Goal: Task Accomplishment & Management: Complete application form

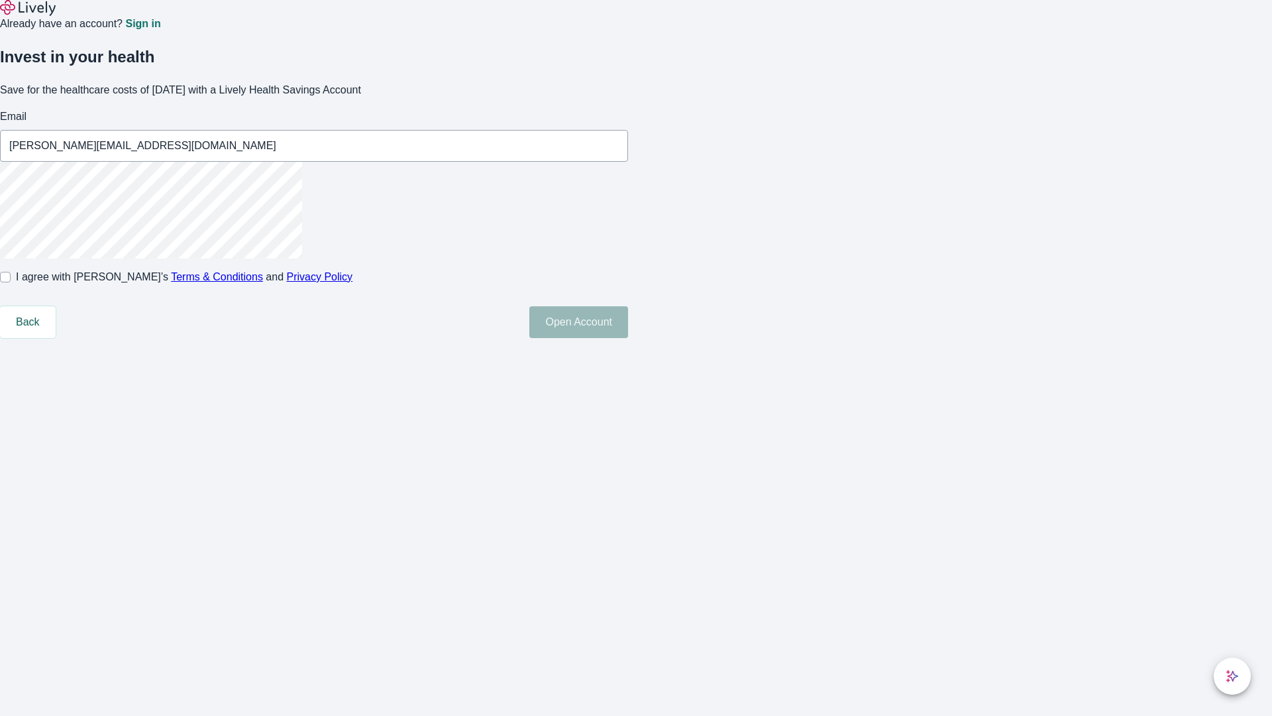
click at [11, 282] on input "I agree with Lively’s Terms & Conditions and Privacy Policy" at bounding box center [5, 277] width 11 height 11
checkbox input "true"
click at [628, 338] on button "Open Account" at bounding box center [578, 322] width 99 height 32
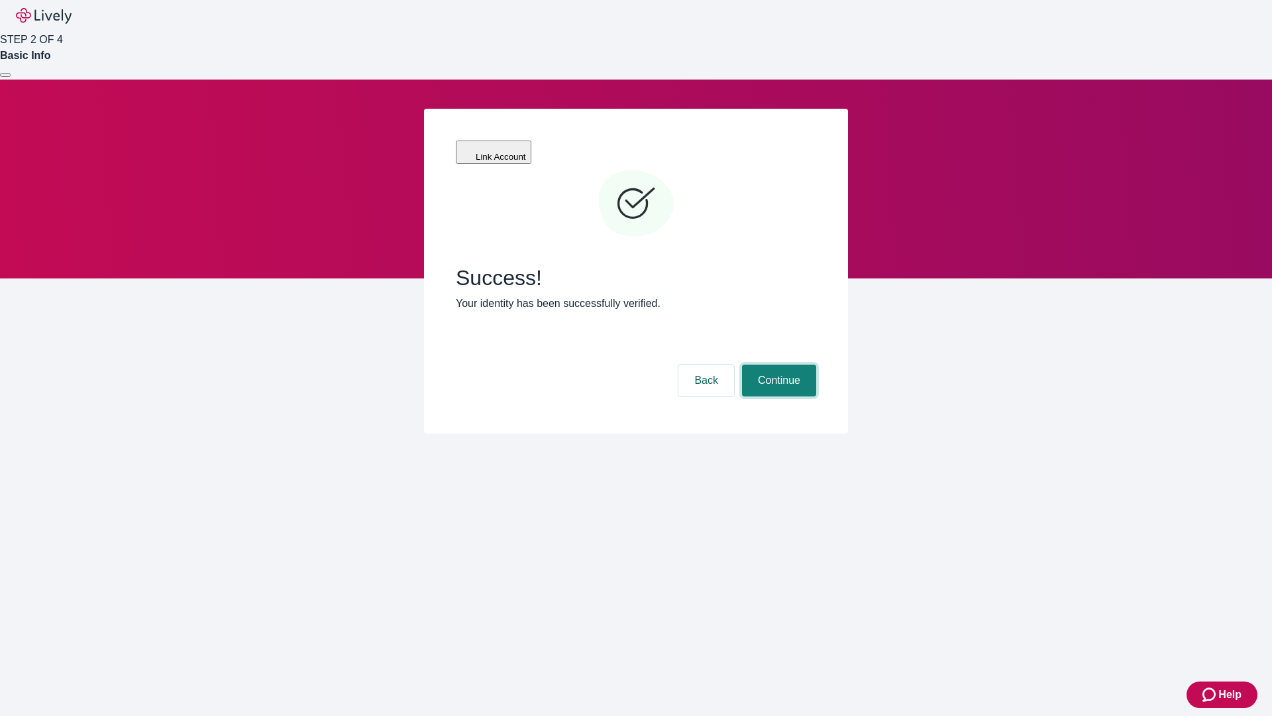
click at [777, 364] on button "Continue" at bounding box center [779, 380] width 74 height 32
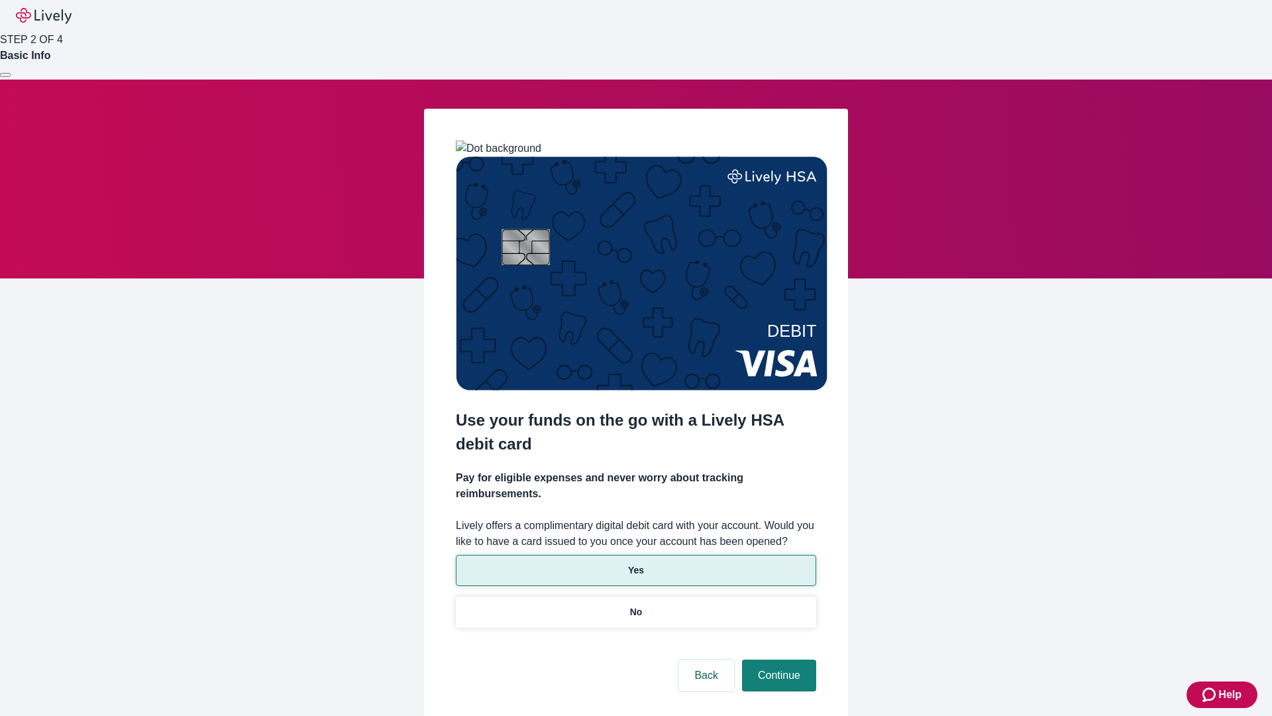
click at [635, 563] on p "Yes" at bounding box center [636, 570] width 16 height 14
click at [777, 659] on button "Continue" at bounding box center [779, 675] width 74 height 32
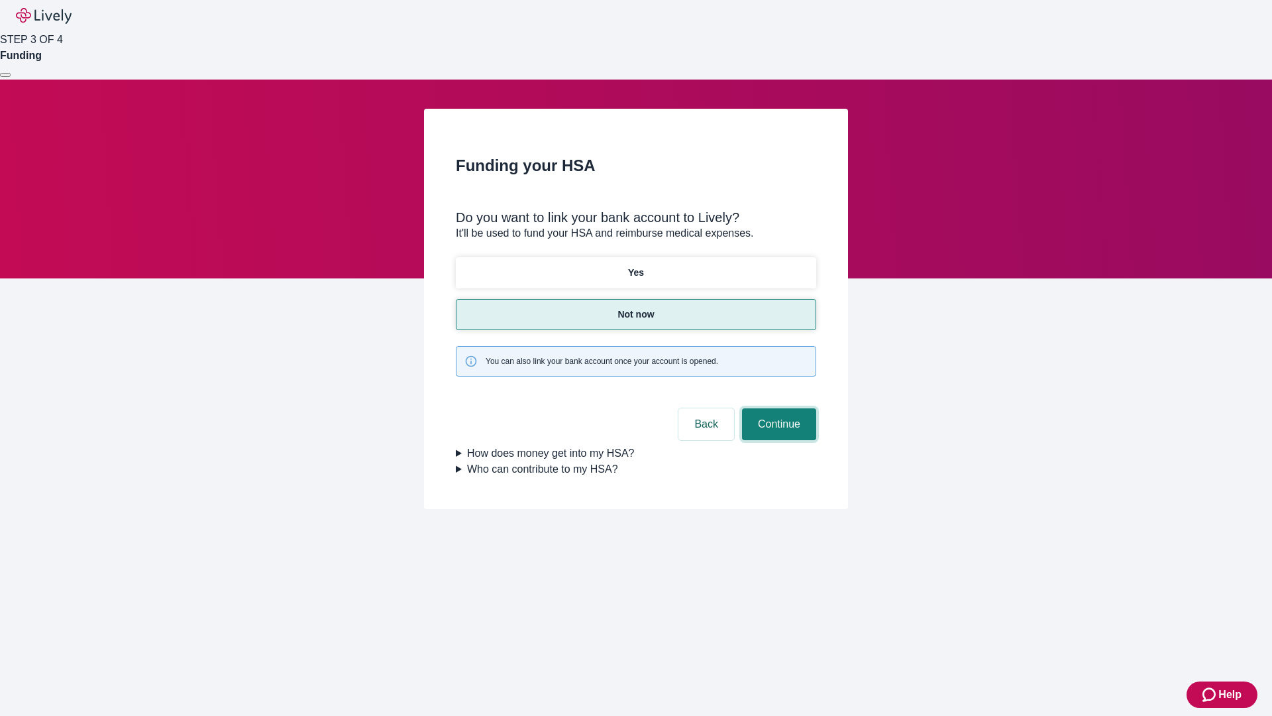
click at [777, 408] on button "Continue" at bounding box center [779, 424] width 74 height 32
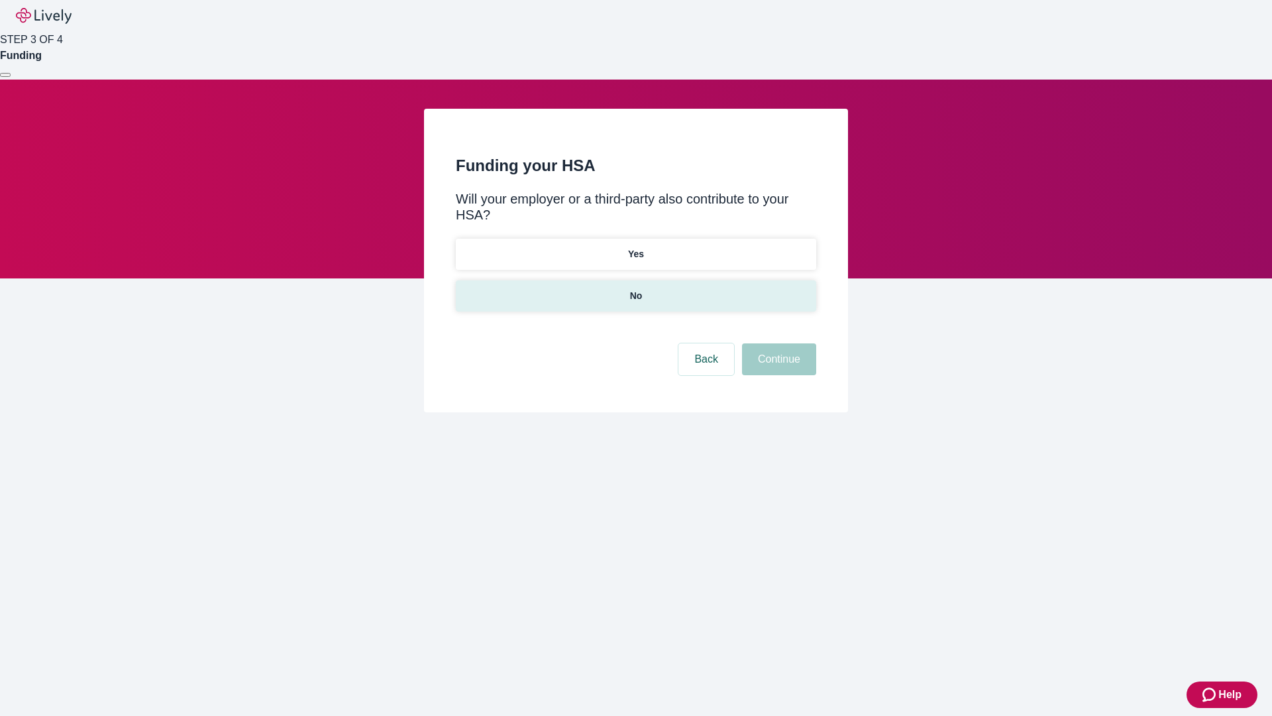
click at [635, 289] on p "No" at bounding box center [636, 296] width 13 height 14
click at [777, 343] on button "Continue" at bounding box center [779, 359] width 74 height 32
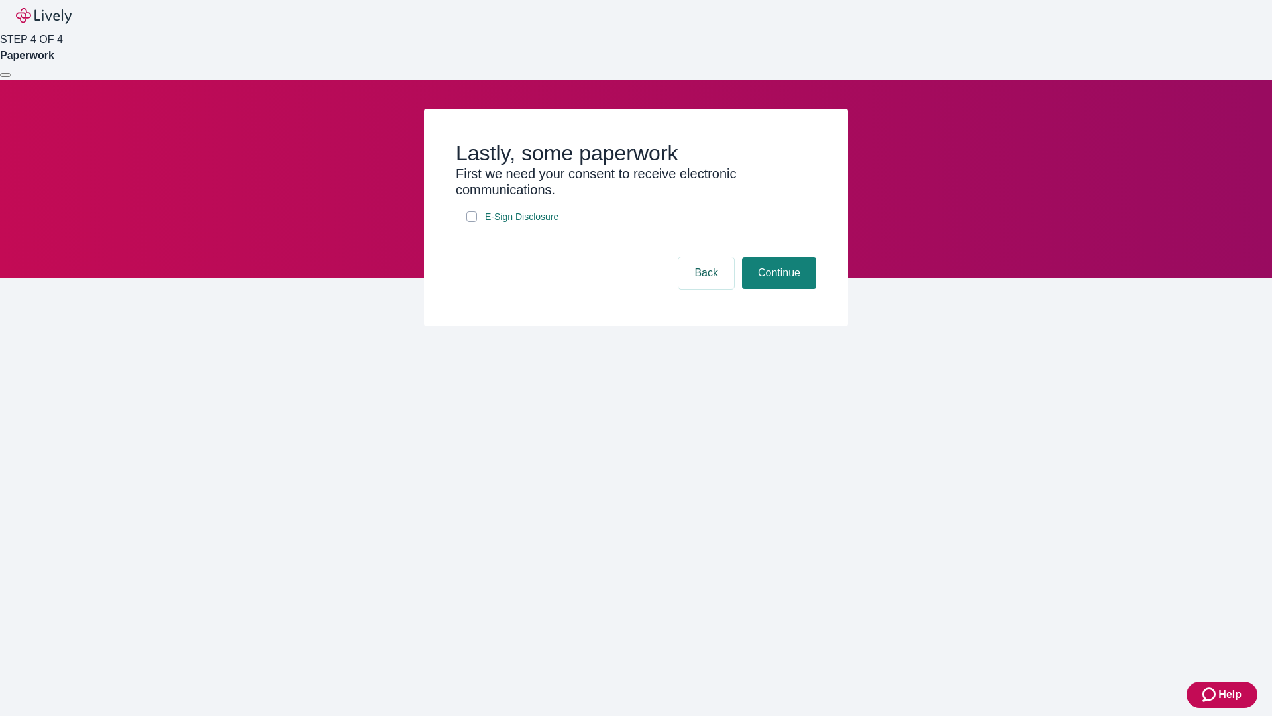
click at [472, 222] on input "E-Sign Disclosure" at bounding box center [471, 216] width 11 height 11
checkbox input "true"
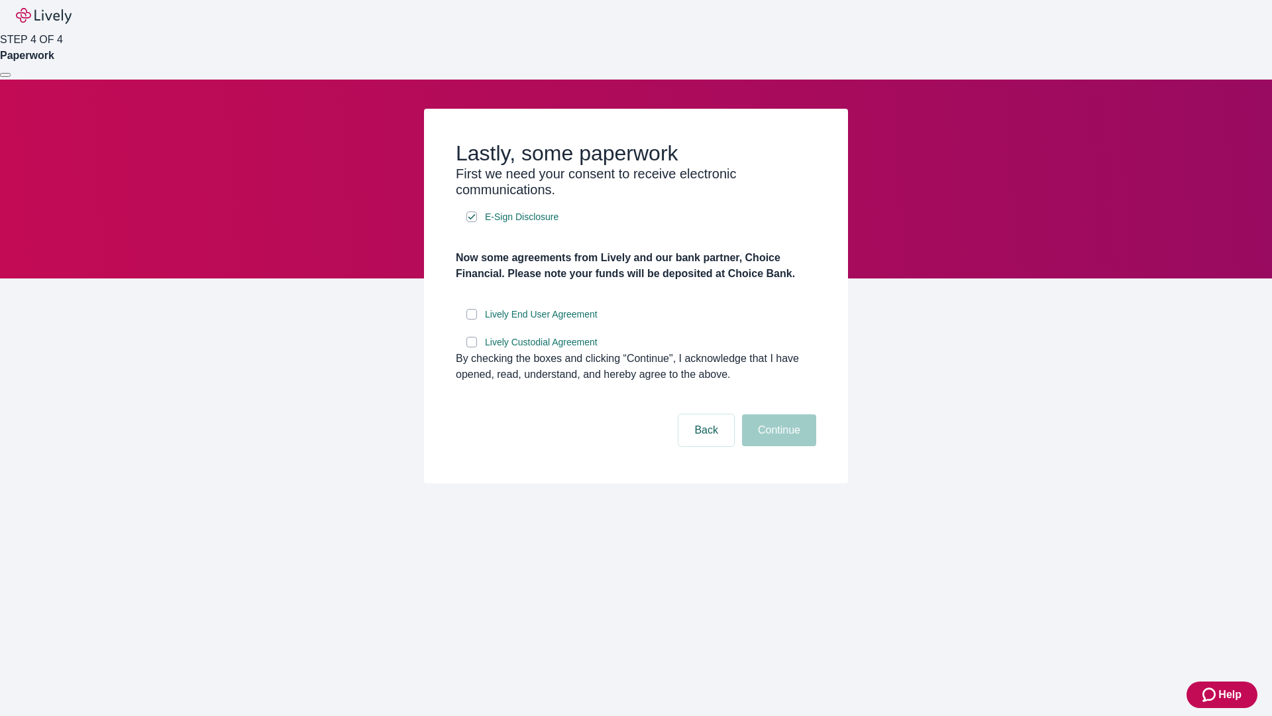
click at [472, 319] on input "Lively End User Agreement" at bounding box center [471, 314] width 11 height 11
checkbox input "true"
click at [472, 347] on input "Lively Custodial Agreement" at bounding box center [471, 342] width 11 height 11
checkbox input "true"
click at [777, 446] on button "Continue" at bounding box center [779, 430] width 74 height 32
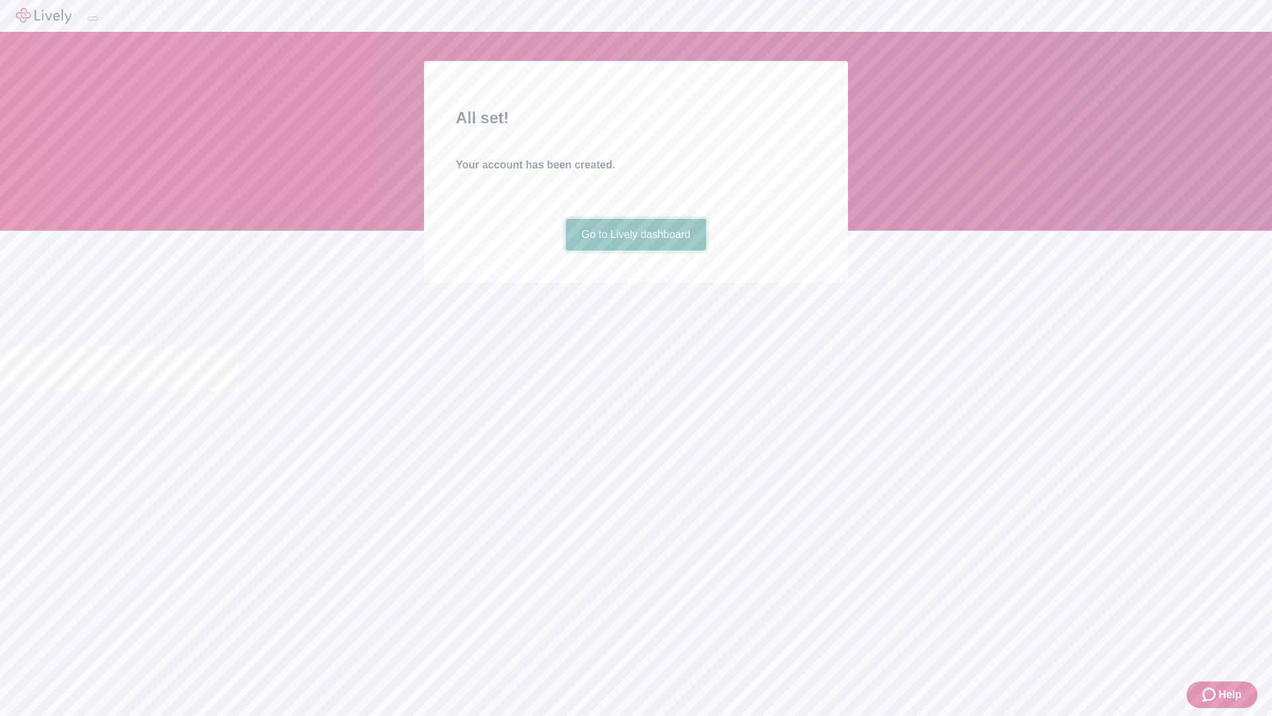
click at [635, 250] on link "Go to Lively dashboard" at bounding box center [636, 235] width 141 height 32
